Goal: Go to known website: Access a specific website the user already knows

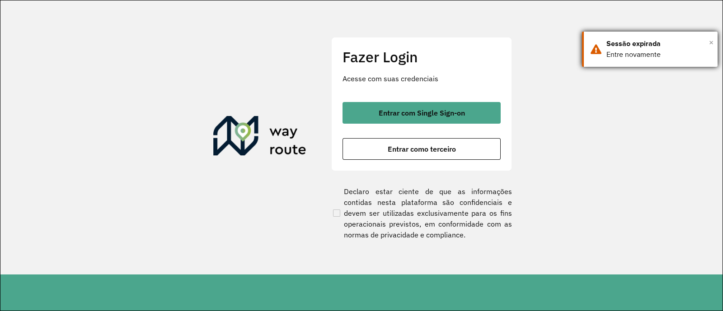
click at [711, 39] on span "×" at bounding box center [711, 43] width 5 height 14
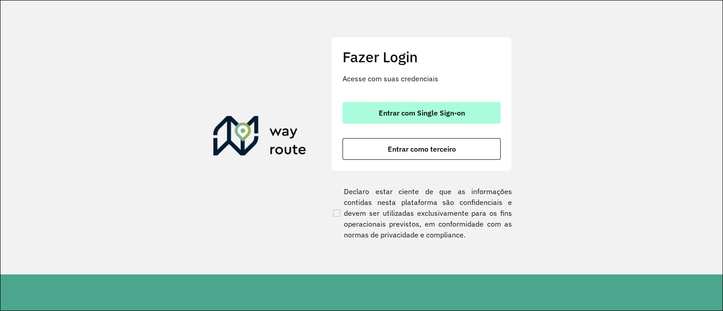
click at [421, 114] on span "Entrar com Single Sign-on" at bounding box center [422, 112] width 86 height 7
